Goal: Obtain resource: Obtain resource

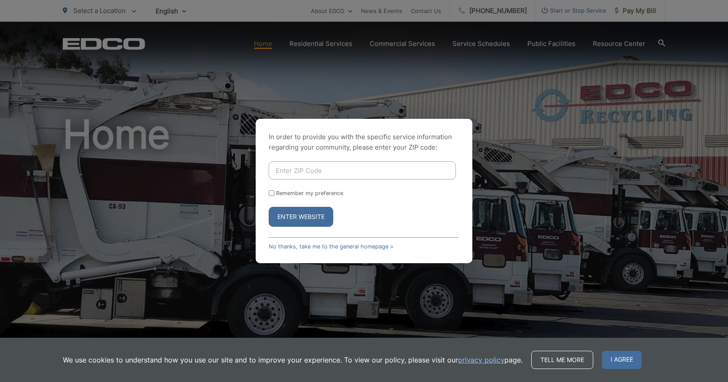
click at [303, 175] on input "Enter ZIP Code" at bounding box center [362, 170] width 187 height 18
click at [286, 217] on button "Enter Website" at bounding box center [301, 217] width 65 height 20
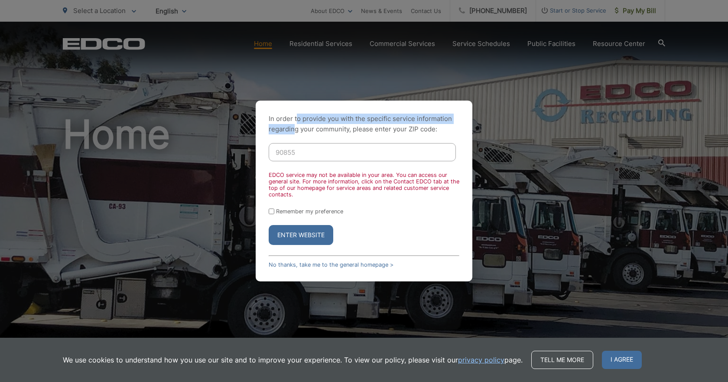
drag, startPoint x: 296, startPoint y: 120, endPoint x: 302, endPoint y: 186, distance: 67.0
click at [295, 172] on div "In order to provide you with the specific service information regarding your co…" at bounding box center [364, 190] width 217 height 181
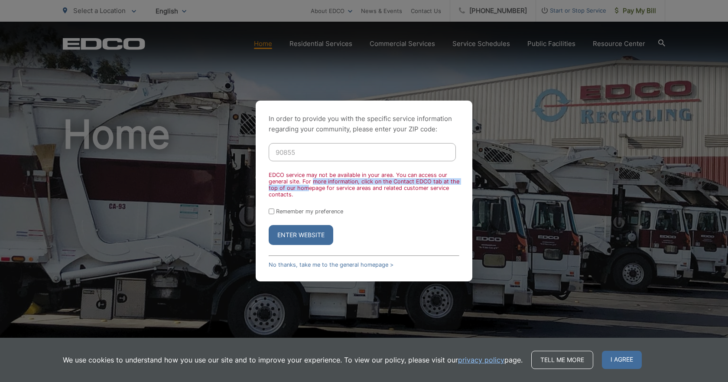
drag, startPoint x: 311, startPoint y: 186, endPoint x: 314, endPoint y: 172, distance: 14.9
click at [314, 178] on div "EDCO service may not be available in your area. You can access our general site…" at bounding box center [364, 185] width 191 height 26
click at [285, 154] on input "90855" at bounding box center [362, 152] width 187 height 18
type input "90755"
click at [298, 231] on button "Enter Website" at bounding box center [301, 235] width 65 height 20
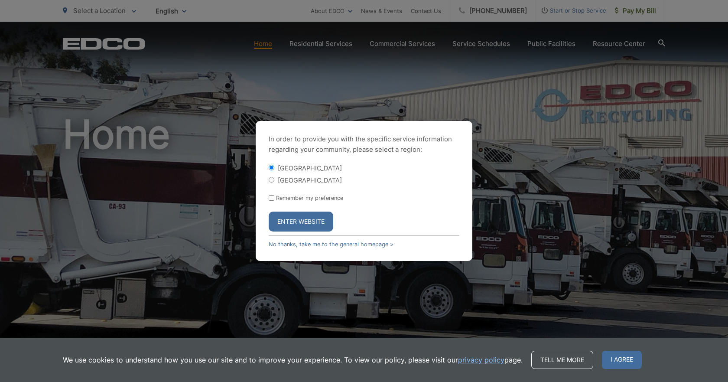
click at [272, 178] on input "[GEOGRAPHIC_DATA]" at bounding box center [272, 180] width 6 height 6
radio input "true"
click at [308, 219] on button "Enter Website" at bounding box center [301, 221] width 65 height 20
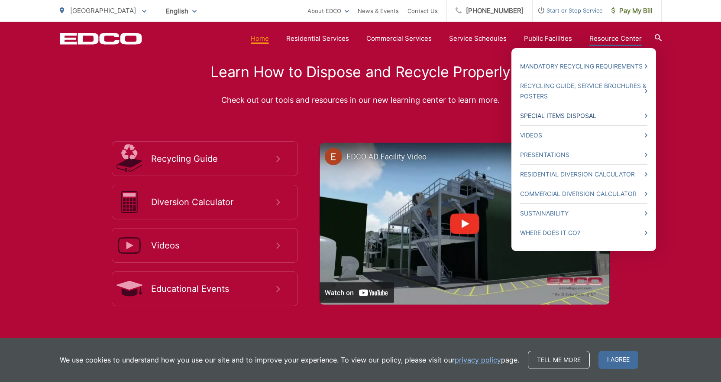
scroll to position [1561, 0]
click at [573, 71] on link "Mandatory Recycling Requirements" at bounding box center [583, 66] width 127 height 10
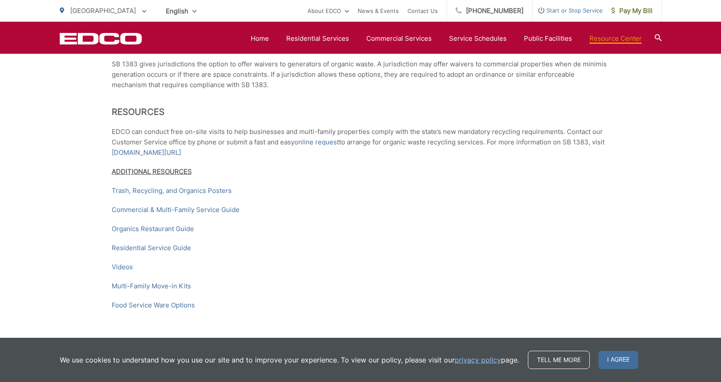
scroll to position [1334, 0]
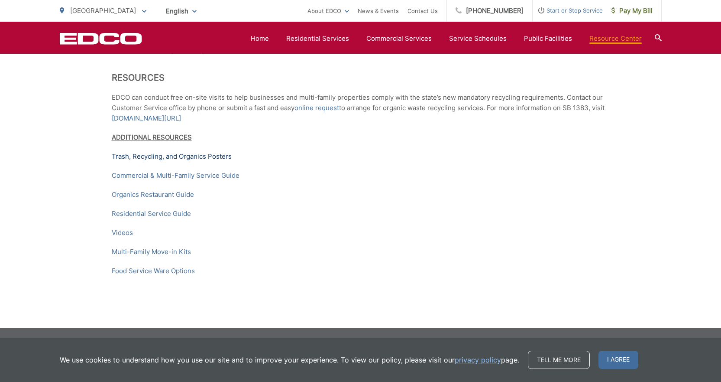
click at [149, 156] on link "Trash, Recycling, and Organics Posters" at bounding box center [172, 156] width 120 height 10
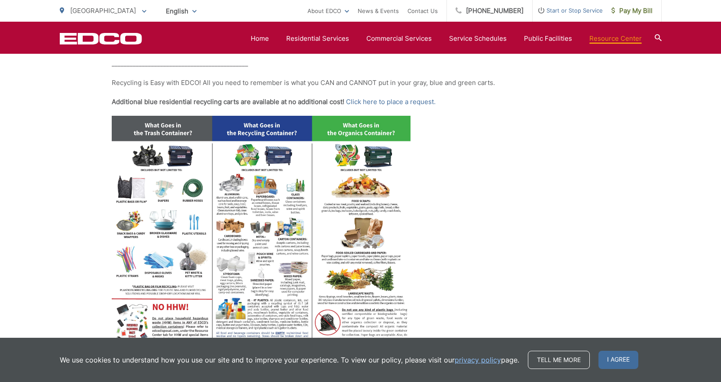
scroll to position [347, 0]
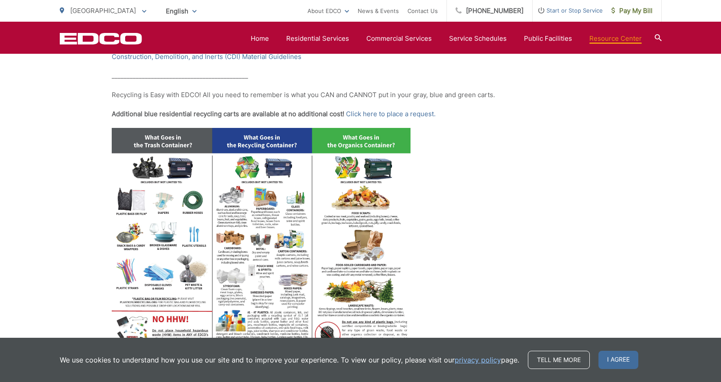
click at [370, 147] on img at bounding box center [261, 243] width 299 height 231
